Goal: Transaction & Acquisition: Download file/media

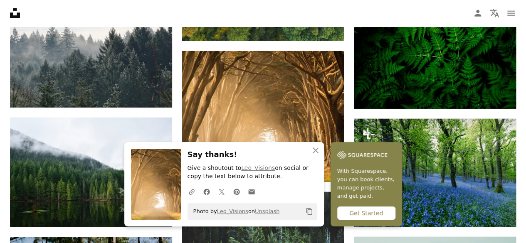
scroll to position [7433, 0]
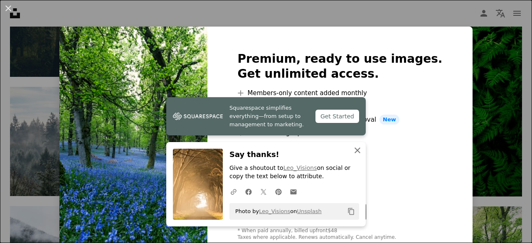
click at [357, 151] on icon "An X shape" at bounding box center [358, 150] width 10 height 10
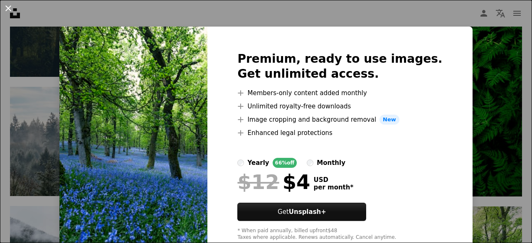
click at [9, 8] on button "An X shape" at bounding box center [8, 8] width 10 height 10
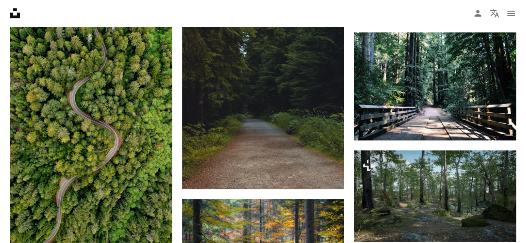
scroll to position [8048, 0]
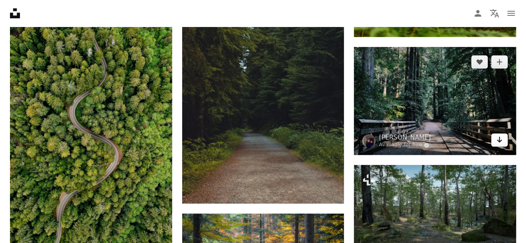
click at [501, 135] on icon "Arrow pointing down" at bounding box center [499, 140] width 7 height 10
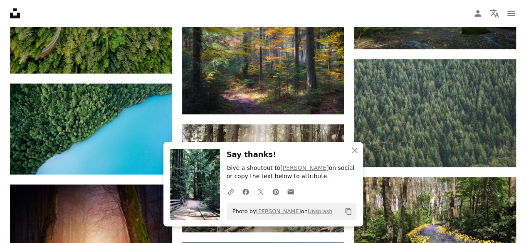
scroll to position [8297, 0]
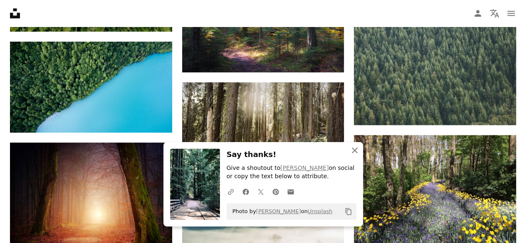
click at [358, 152] on icon "An X shape" at bounding box center [355, 150] width 10 height 10
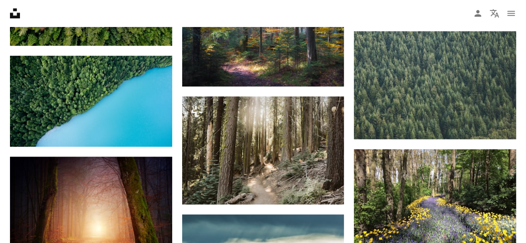
scroll to position [8281, 0]
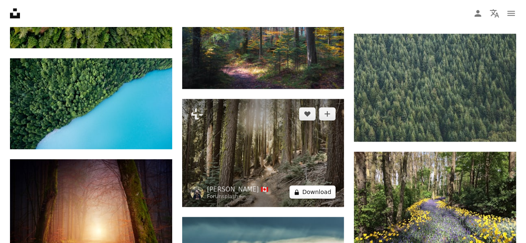
click at [315, 187] on button "A lock Download" at bounding box center [312, 191] width 47 height 13
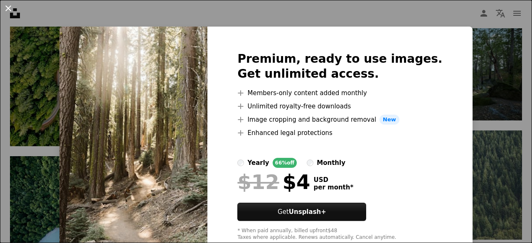
click at [7, 6] on button "An X shape" at bounding box center [8, 8] width 10 height 10
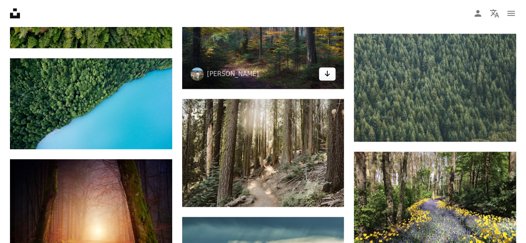
click at [324, 73] on icon "Arrow pointing down" at bounding box center [327, 74] width 7 height 10
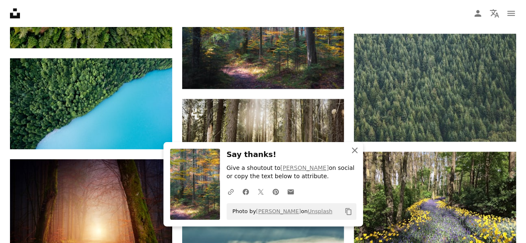
click at [354, 150] on icon "button" at bounding box center [355, 151] width 6 height 6
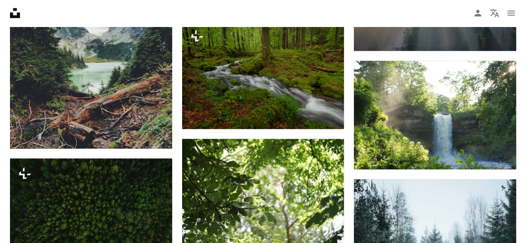
scroll to position [8696, 0]
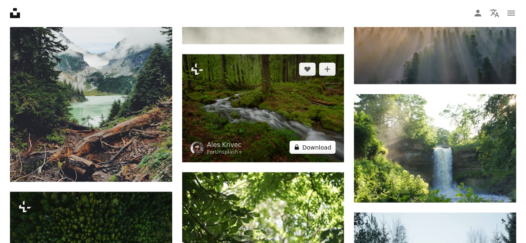
click at [315, 143] on button "A lock Download" at bounding box center [312, 147] width 47 height 13
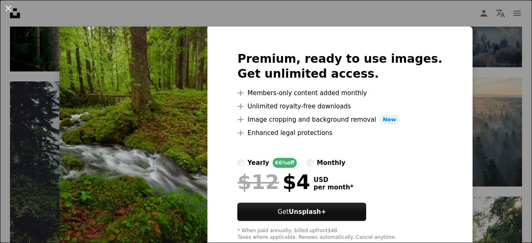
click at [9, 9] on button "An X shape" at bounding box center [8, 8] width 10 height 10
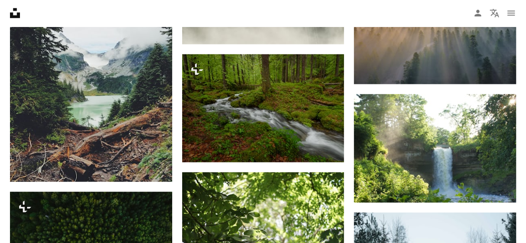
click at [9, 9] on icon "Unsplash logo Unsplash Home" at bounding box center [15, 13] width 17 height 17
